Goal: Communication & Community: Answer question/provide support

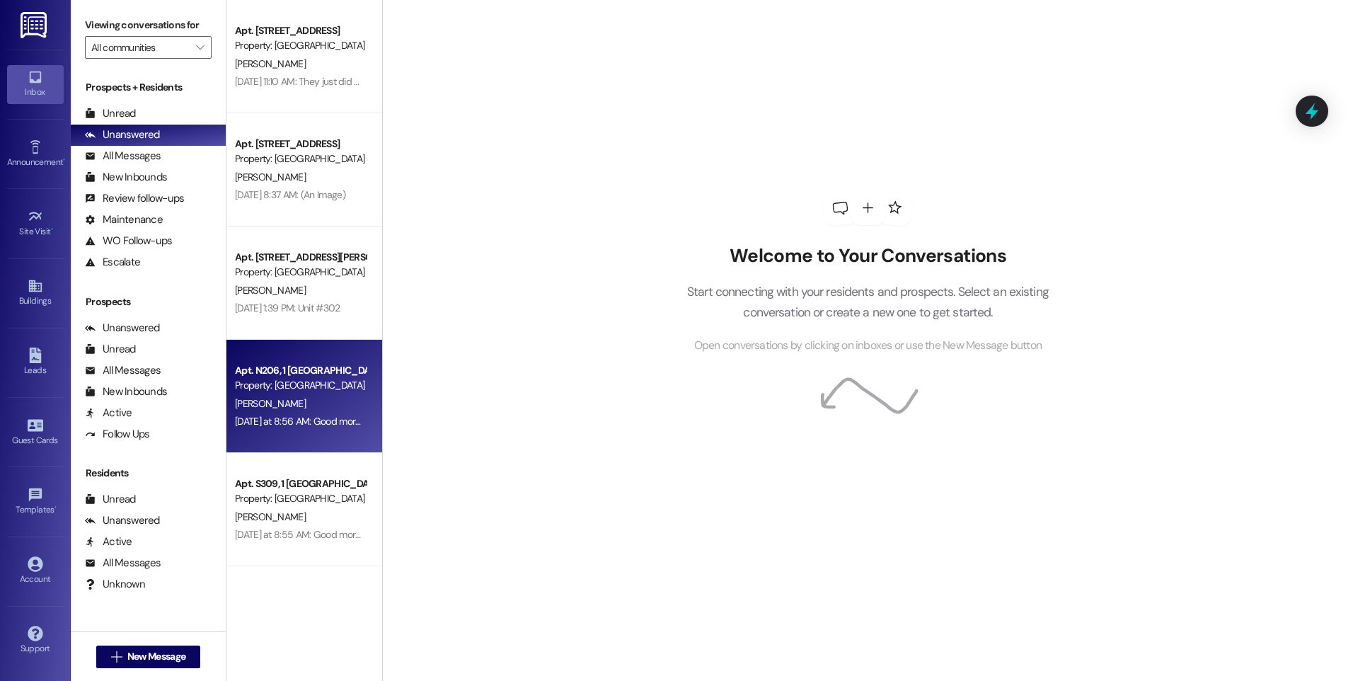
click at [282, 398] on div "[PERSON_NAME]" at bounding box center [301, 404] width 134 height 18
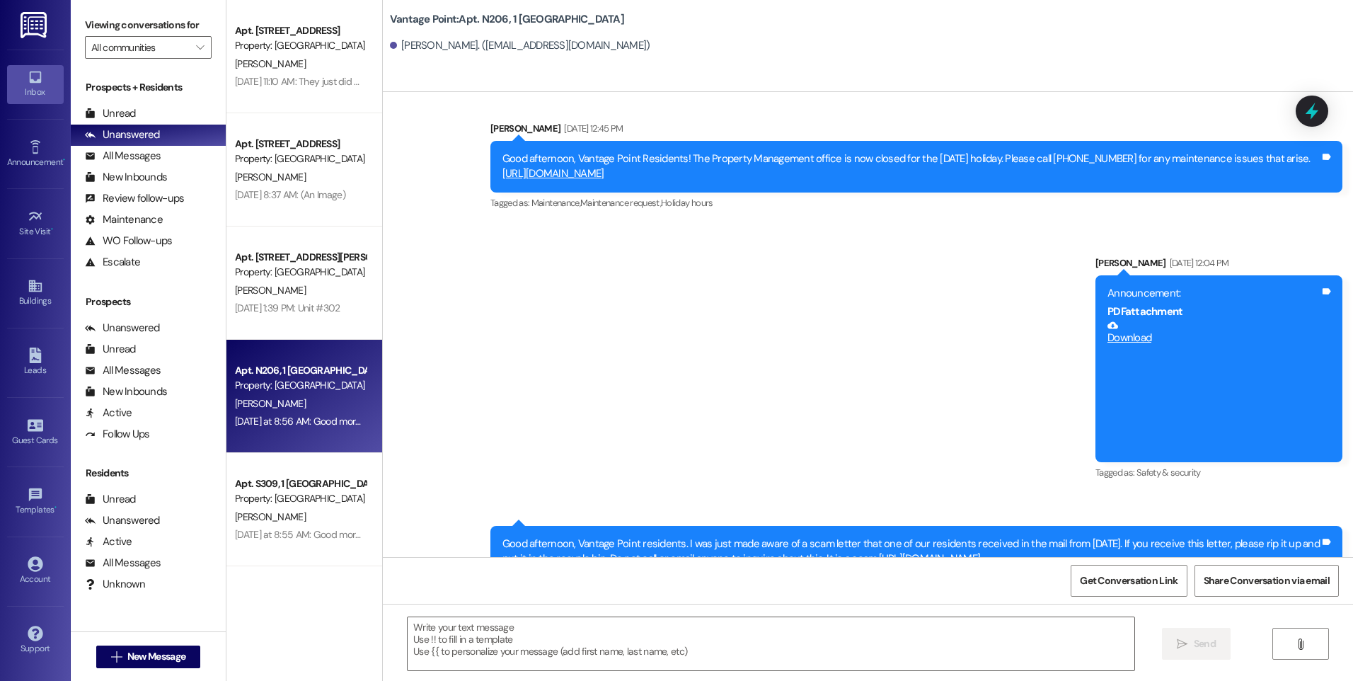
scroll to position [29330, 0]
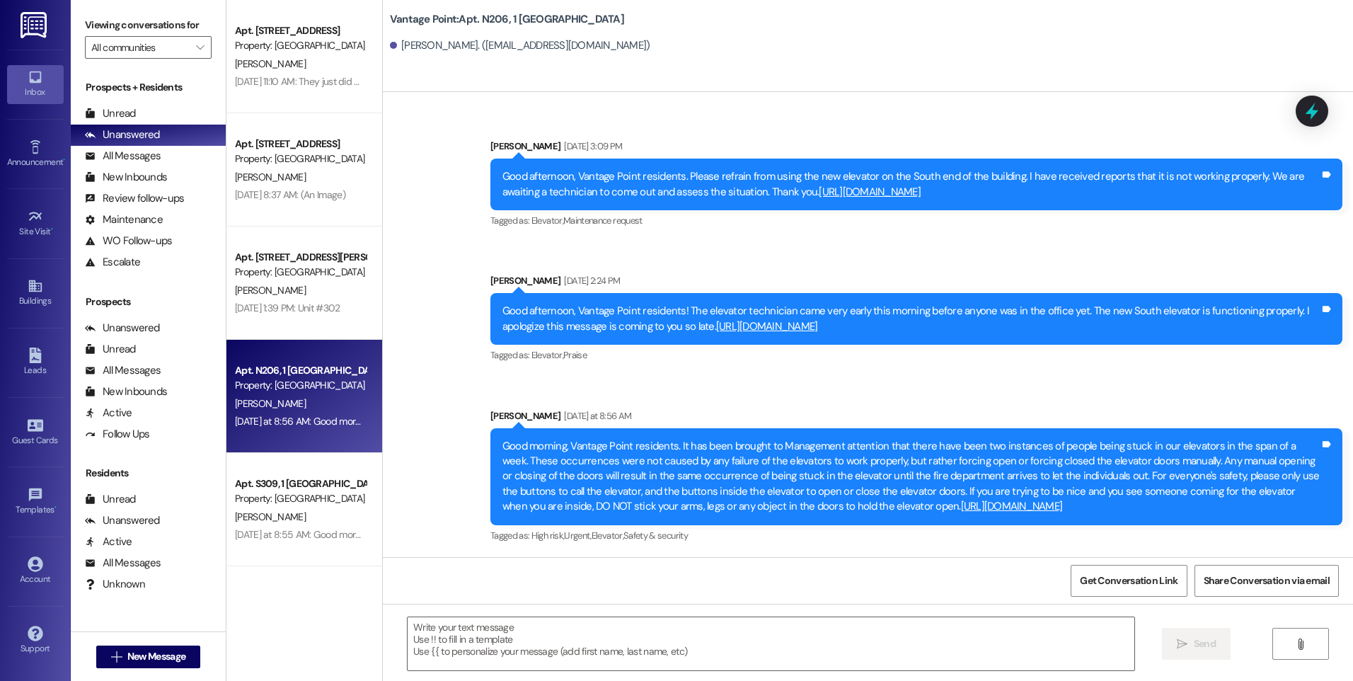
click at [503, 441] on div "Good morning, Vantage Point residents. It has been brought to Management attent…" at bounding box center [911, 477] width 817 height 76
drag, startPoint x: 503, startPoint y: 441, endPoint x: 471, endPoint y: 391, distance: 59.5
click at [471, 391] on div "Announcement, sent via SMS [PERSON_NAME] [DATE] 1:07 PM Hello Vantage Point res…" at bounding box center [868, 212] width 970 height 688
click at [504, 437] on div "Good morning, Vantage Point residents. It has been brought to Management attent…" at bounding box center [916, 476] width 852 height 97
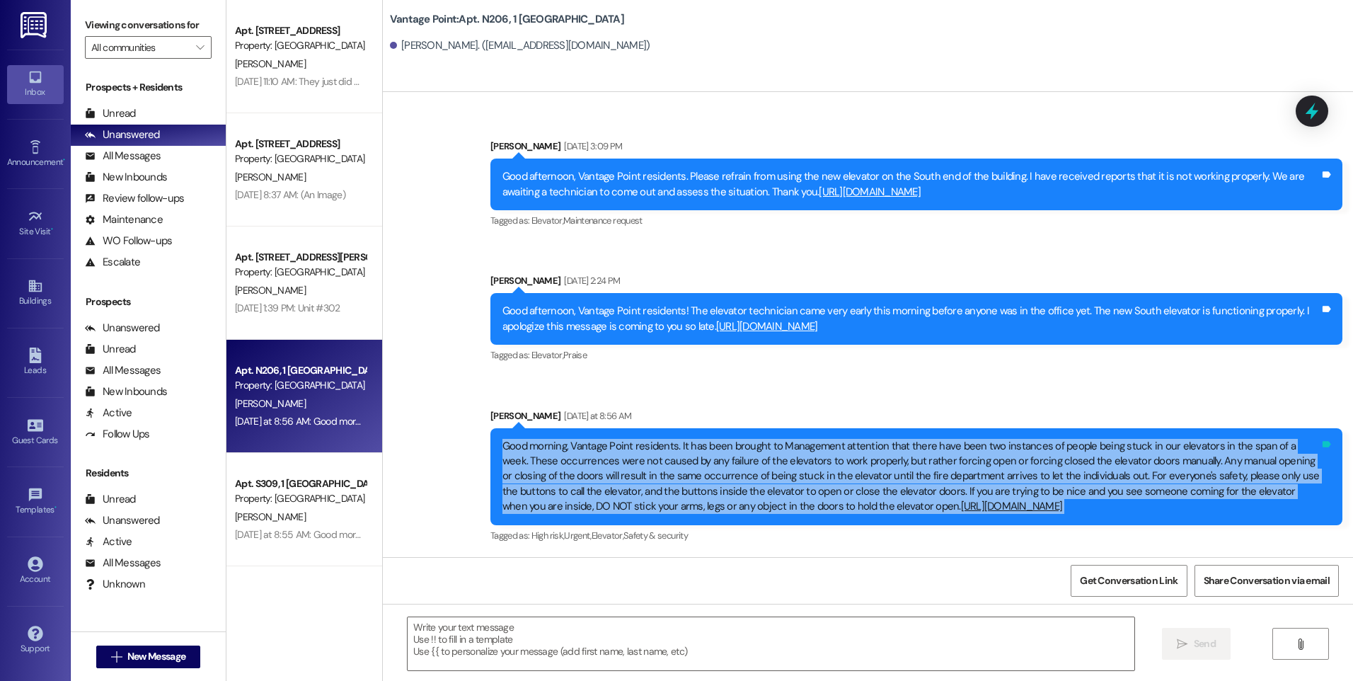
drag, startPoint x: 503, startPoint y: 440, endPoint x: 1319, endPoint y: 512, distance: 819.3
click at [1319, 512] on div "Good morning, Vantage Point residents. It has been brought to Management attent…" at bounding box center [916, 476] width 852 height 97
copy div "Good morning, Vantage Point residents. It has been brought to Management attent…"
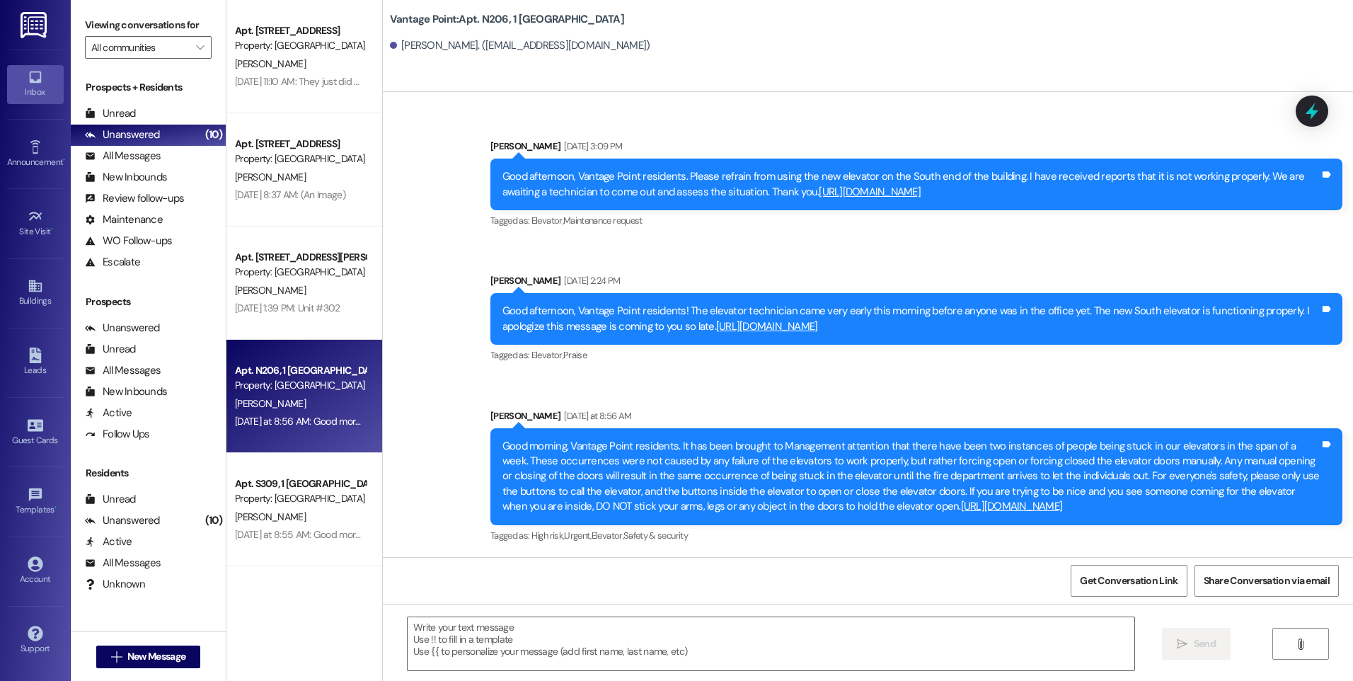
click at [898, 532] on div "Tagged as: High risk , Click to highlight conversations about High risk Urgent …" at bounding box center [916, 535] width 852 height 21
